Goal: Information Seeking & Learning: Find specific page/section

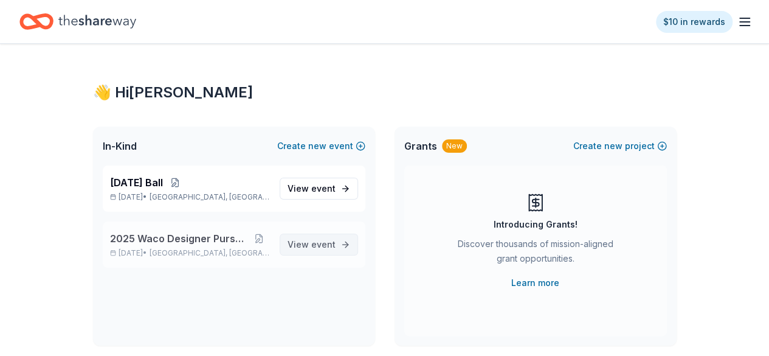
drag, startPoint x: 0, startPoint y: 0, endPoint x: 325, endPoint y: 248, distance: 408.6
click at [325, 248] on span "event" at bounding box center [323, 244] width 24 height 10
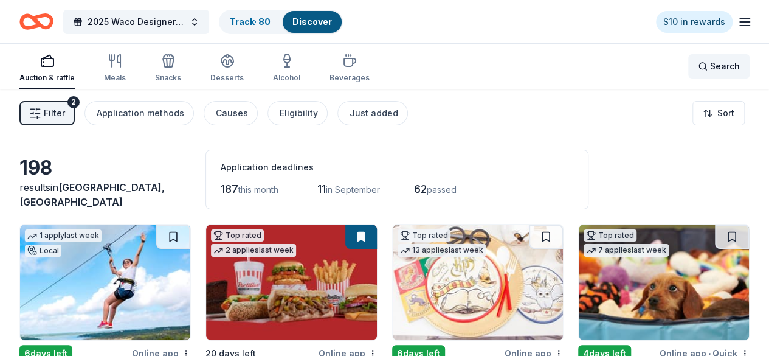
click at [710, 67] on span "Search" at bounding box center [725, 66] width 30 height 15
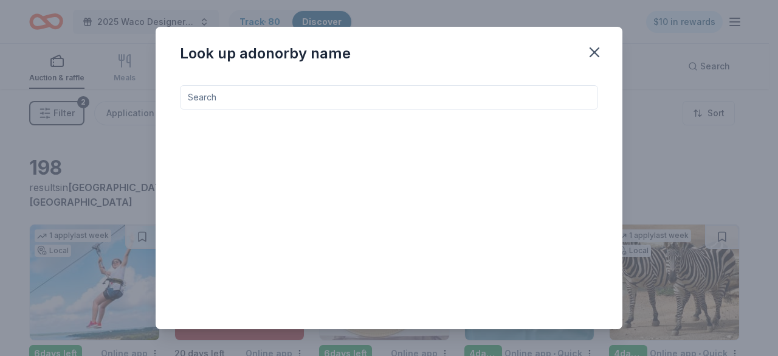
click at [565, 97] on input at bounding box center [389, 97] width 418 height 24
type input "[US_STATE] rangers"
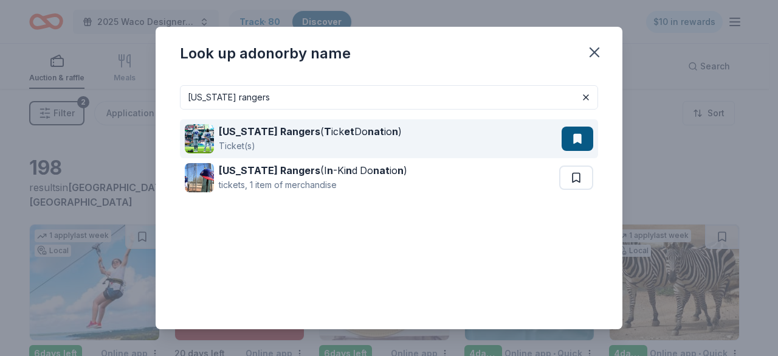
click at [376, 137] on div "[US_STATE] Rangers ( T ick et Do nat io n ) Ticket(s)" at bounding box center [373, 138] width 377 height 39
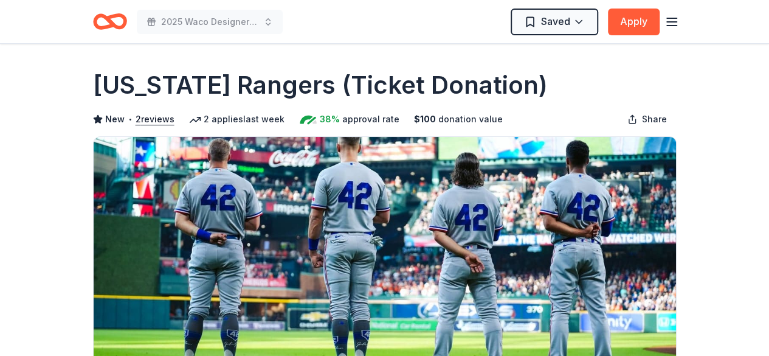
click at [536, 20] on html "2025 Waco Designer Purse BIngo Saved Apply Deadline passed Share [US_STATE] Ran…" at bounding box center [384, 178] width 769 height 356
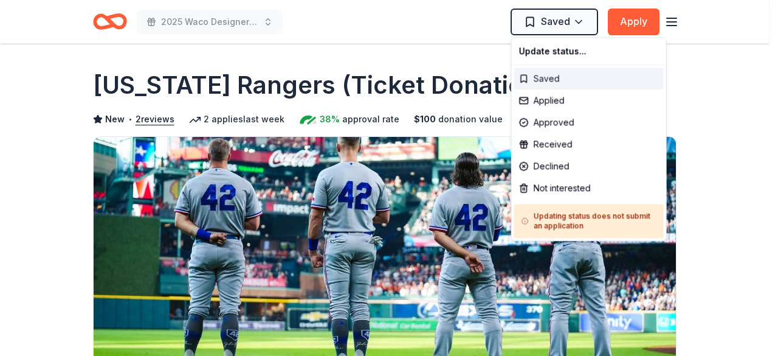
click at [537, 76] on div "Saved" at bounding box center [589, 78] width 150 height 22
